Goal: Navigation & Orientation: Understand site structure

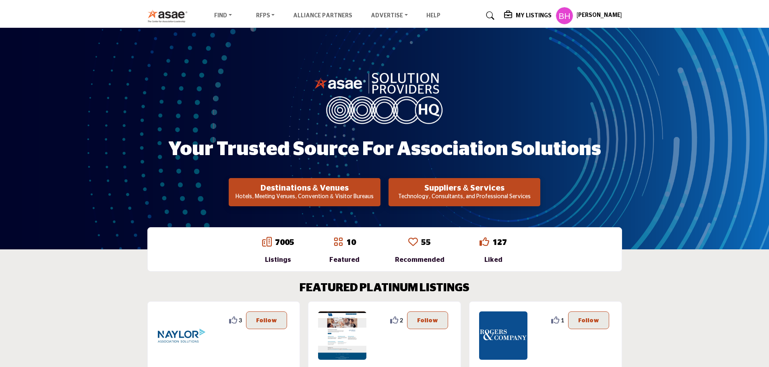
click at [584, 63] on div "Your Trusted Source for Association Solutions Destinations & Venues Hotels, Mee…" at bounding box center [384, 138] width 769 height 221
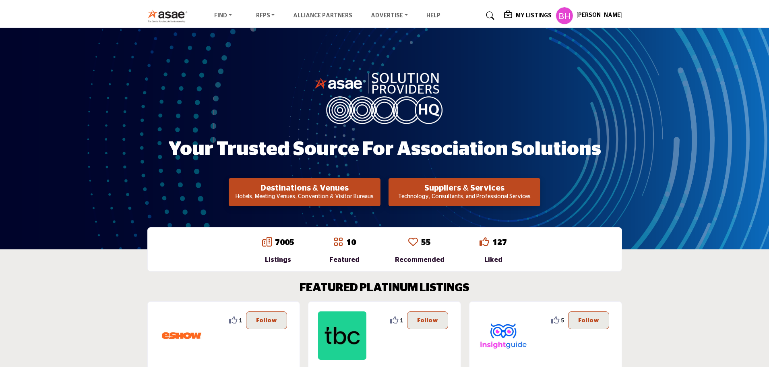
click at [537, 16] on h5 "My Listings" at bounding box center [534, 15] width 36 height 7
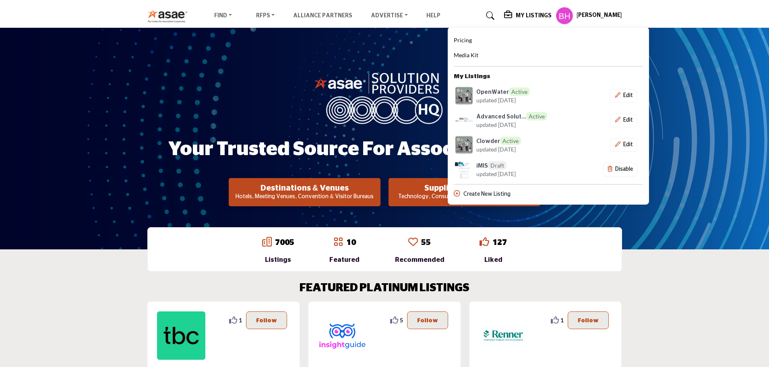
click at [559, 60] on div "Pricing Media Kit My Listings OpenWater Active updated [DATE]" at bounding box center [548, 117] width 189 height 163
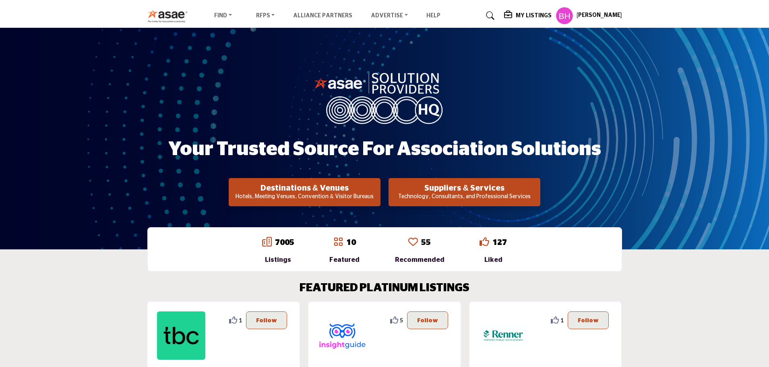
click at [526, 6] on nav "Find Destinations & Venues" at bounding box center [384, 15] width 769 height 23
click at [525, 16] on h5 "My Listings" at bounding box center [534, 15] width 36 height 7
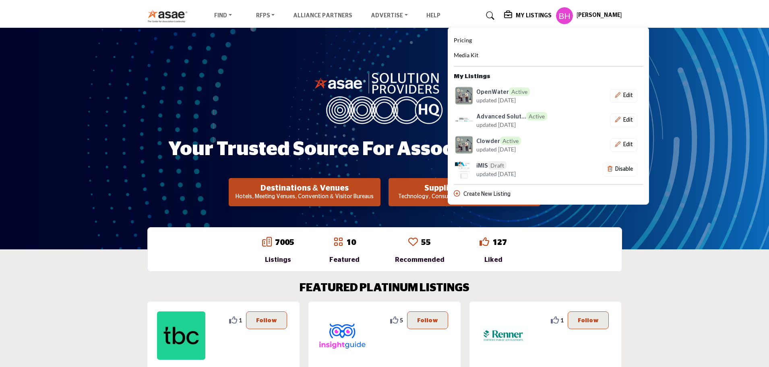
click at [100, 74] on div "Your Trusted Source for Association Solutions Destinations & Venues Hotels, Mee…" at bounding box center [384, 138] width 769 height 221
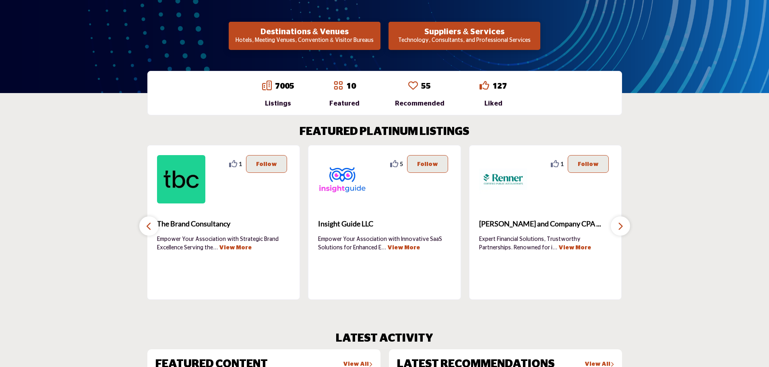
scroll to position [161, 0]
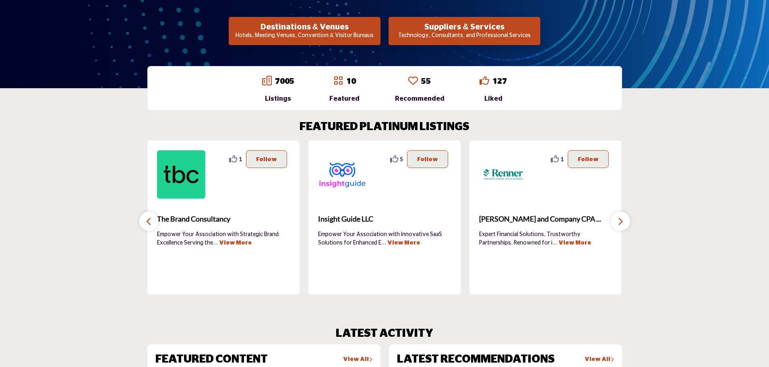
click at [556, 288] on div "1" at bounding box center [545, 217] width 153 height 155
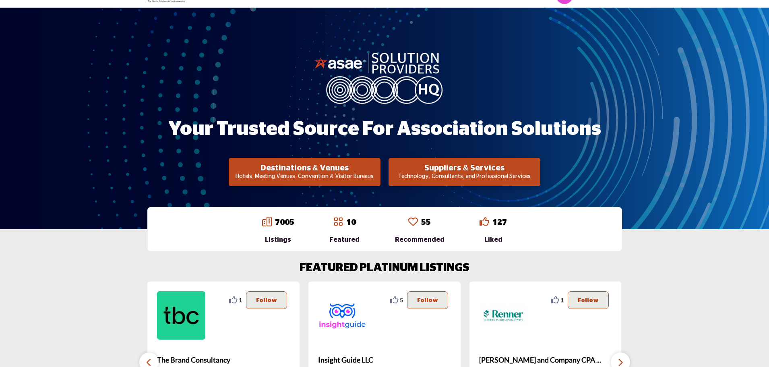
scroll to position [0, 0]
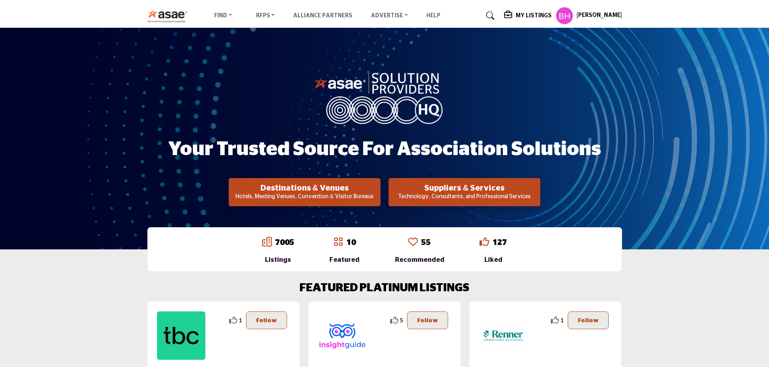
drag, startPoint x: 591, startPoint y: 253, endPoint x: 576, endPoint y: 248, distance: 15.7
click at [591, 253] on div "7005 Listings 10" at bounding box center [385, 249] width 426 height 26
click at [152, 99] on div "Your Trusted Source for Association Solutions Destinations & Venues Hotels, Mee…" at bounding box center [384, 138] width 475 height 135
